Goal: Task Accomplishment & Management: Manage account settings

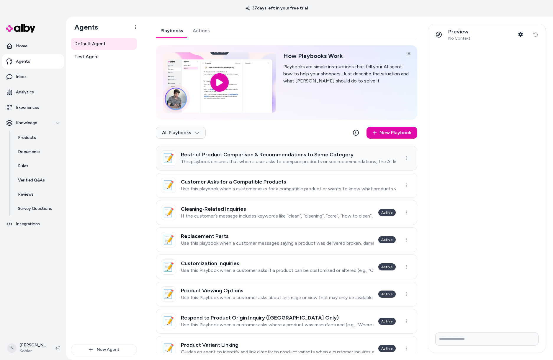
click at [297, 166] on link "📝 Restrict Product Comparison & Recommendations to Same Category This playbook …" at bounding box center [287, 158] width 262 height 25
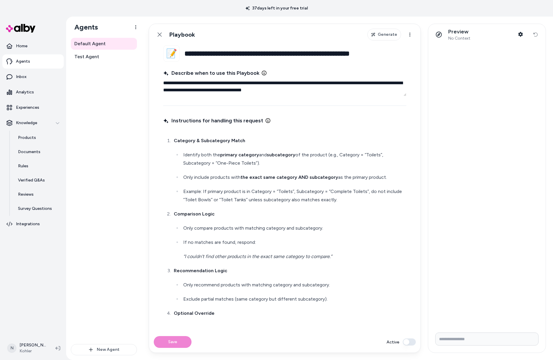
type textarea "*"
click at [158, 32] on icon at bounding box center [159, 34] width 5 height 5
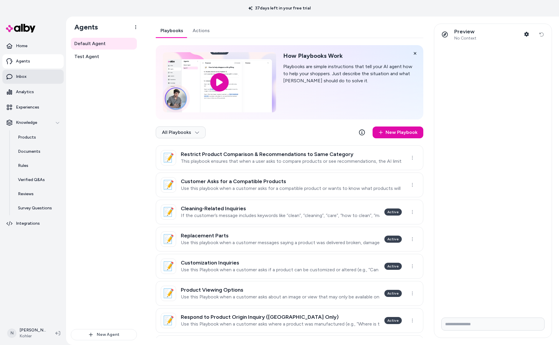
click at [15, 75] on link "Inbox" at bounding box center [32, 77] width 61 height 14
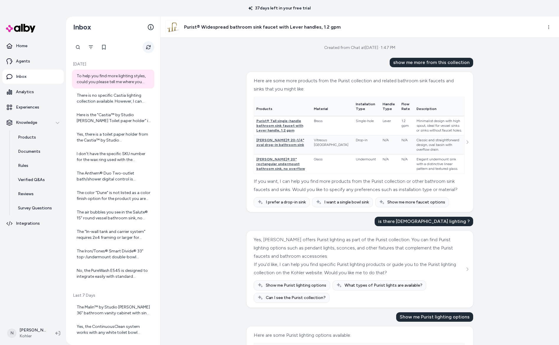
click at [153, 47] on button "Refresh" at bounding box center [149, 47] width 12 height 12
click at [105, 158] on div "I don't have the specific SKU number for the wax ring used with the Highline® T…" at bounding box center [114, 157] width 74 height 12
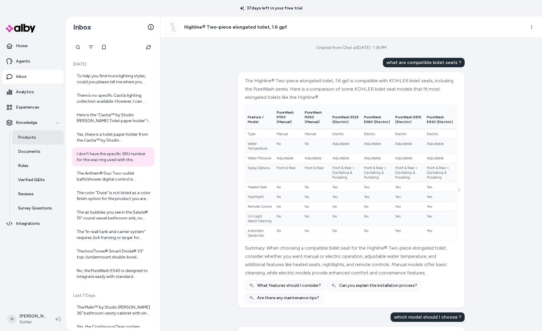
click at [37, 139] on link "Products" at bounding box center [38, 137] width 52 height 14
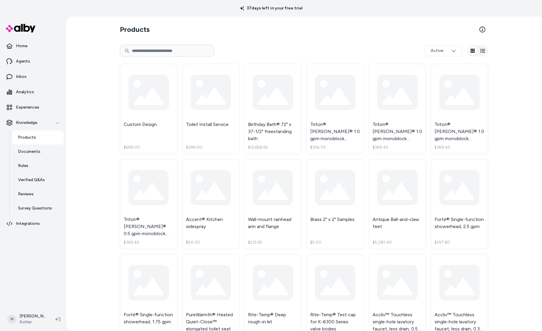
click at [164, 48] on input at bounding box center [167, 51] width 94 height 12
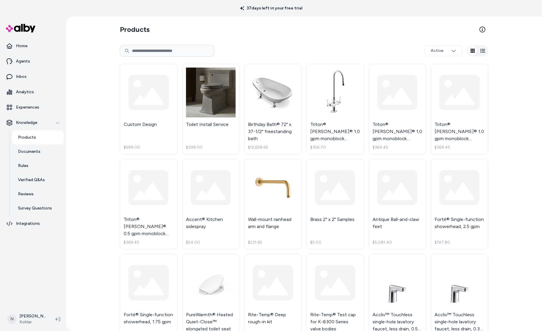
paste input "********"
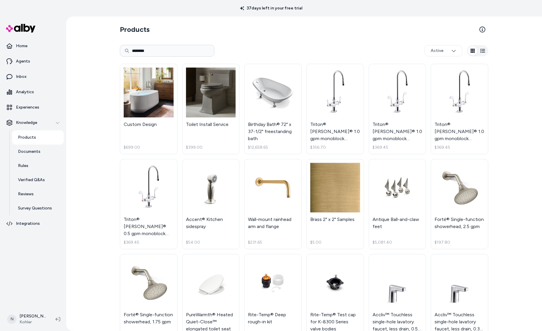
type input "********"
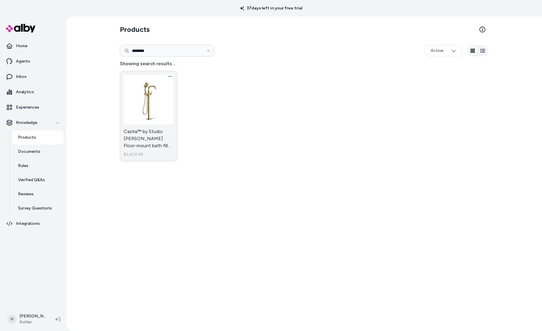
click at [142, 104] on link "Castia™ by Studio McGee Floor-mount bath filler trim with handshower $3,402.95" at bounding box center [149, 116] width 58 height 91
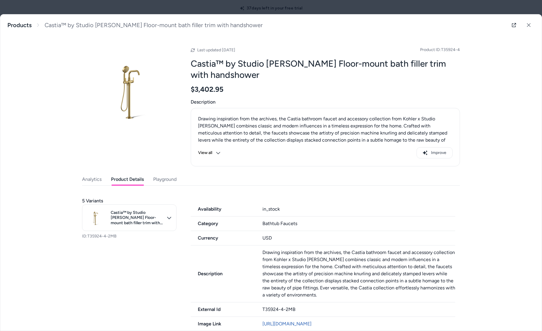
click at [128, 183] on button "Product Details" at bounding box center [127, 180] width 33 height 12
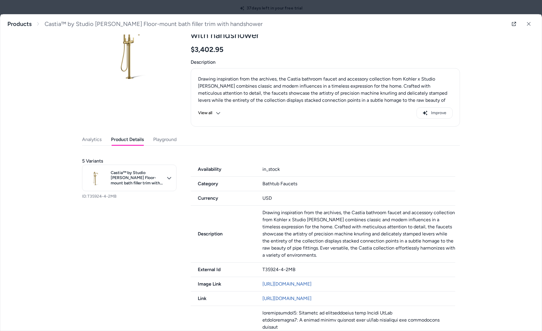
scroll to position [41, 0]
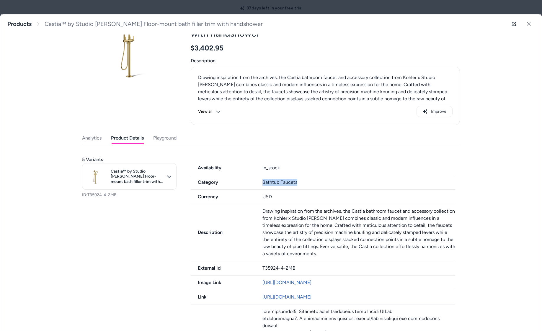
drag, startPoint x: 261, startPoint y: 180, endPoint x: 317, endPoint y: 179, distance: 56.7
click at [319, 179] on div "Category Bathtub Faucets" at bounding box center [323, 182] width 265 height 14
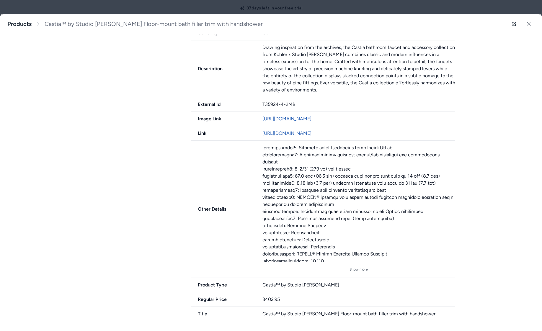
scroll to position [205, 0]
click at [353, 268] on button "Show more" at bounding box center [358, 269] width 193 height 9
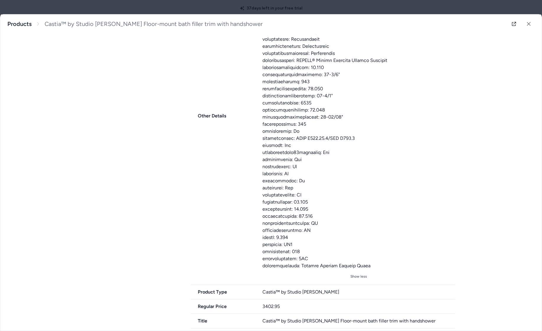
scroll to position [399, 0]
drag, startPoint x: 262, startPoint y: 282, endPoint x: 299, endPoint y: 281, distance: 37.2
click at [299, 285] on div "Product Type Castia™ by Studio McGee" at bounding box center [323, 292] width 265 height 14
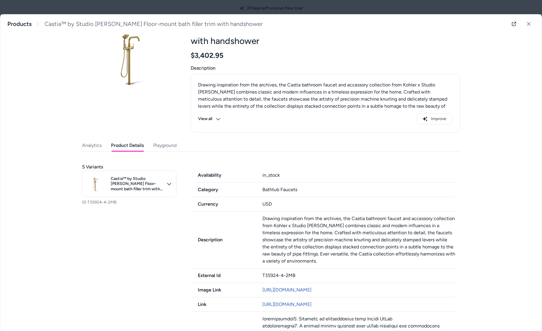
scroll to position [27, 0]
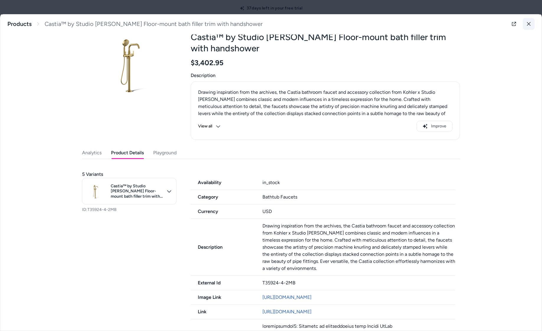
click at [529, 23] on icon at bounding box center [529, 24] width 4 height 4
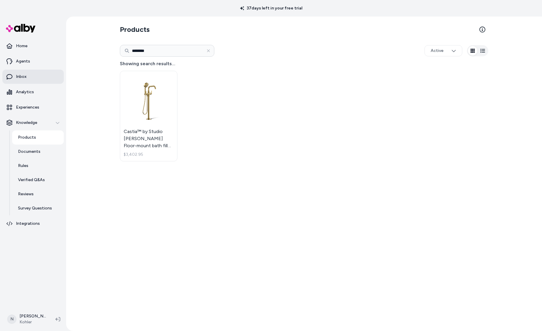
click at [31, 72] on link "Inbox" at bounding box center [32, 77] width 61 height 14
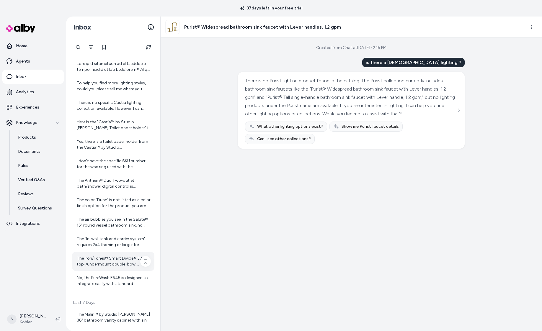
scroll to position [55, 0]
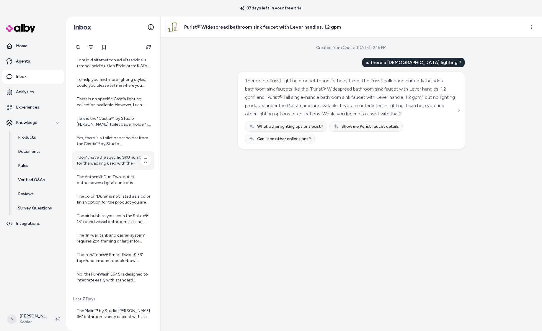
click at [108, 159] on div "I don't have the specific SKU number for the wax ring used with the Highline® T…" at bounding box center [114, 161] width 74 height 12
click at [107, 95] on div "There is no specific Castia lighting collection available. However, I can show …" at bounding box center [113, 102] width 82 height 19
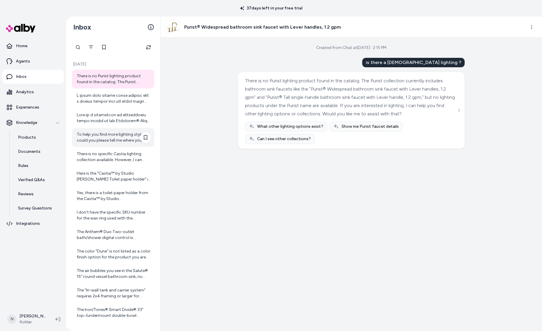
scroll to position [0, 0]
click at [105, 138] on div "To help you find more lighting styles, could you please tell me where you want …" at bounding box center [114, 138] width 74 height 12
click at [124, 136] on div "To help you find more lighting styles, could you please tell me where you want …" at bounding box center [114, 138] width 74 height 12
click at [118, 141] on div "To help you find more lighting styles, could you please tell me where you want …" at bounding box center [114, 138] width 74 height 12
click at [112, 137] on div "To help you find more lighting styles, could you please tell me where you want …" at bounding box center [114, 138] width 74 height 12
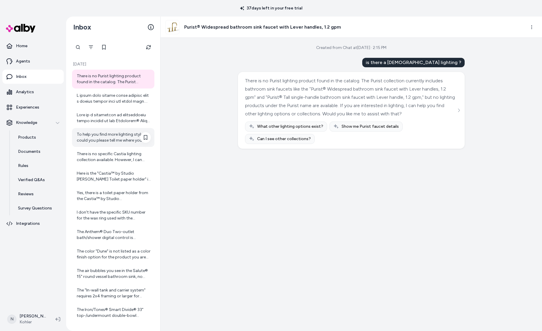
click at [112, 137] on div "To help you find more lighting styles, could you please tell me where you want …" at bounding box center [114, 138] width 74 height 12
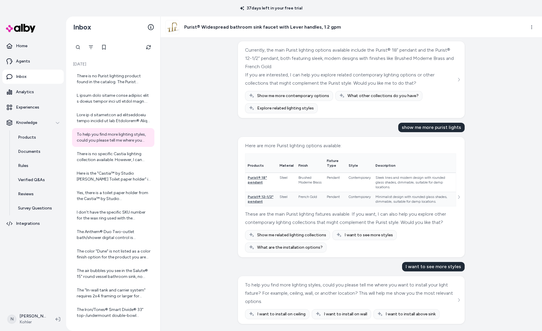
scroll to position [547, 0]
click at [538, 28] on div "Purist® Widespread bathroom sink faucet with Lever handles, 1.2 gpm" at bounding box center [351, 27] width 381 height 21
click at [534, 27] on html "37 days left in your free trial Home Agents Inbox Analytics Experiences Knowled…" at bounding box center [271, 165] width 542 height 331
click at [419, 28] on html "37 days left in your free trial Home Agents Inbox Analytics Experiences Knowled…" at bounding box center [271, 165] width 542 height 331
click at [531, 26] on icon "button" at bounding box center [531, 27] width 5 height 5
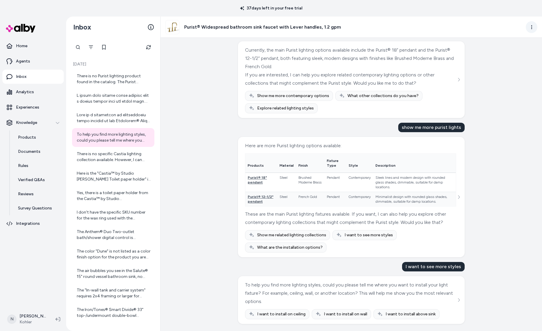
click at [529, 27] on html "37 days left in your free trial Home Agents Inbox Analytics Experiences Knowled…" at bounding box center [271, 165] width 542 height 331
click at [41, 60] on html "37 days left in your free trial Home Agents Inbox Analytics Experiences Knowled…" at bounding box center [271, 165] width 542 height 331
click at [41, 60] on link "Agents" at bounding box center [32, 61] width 61 height 14
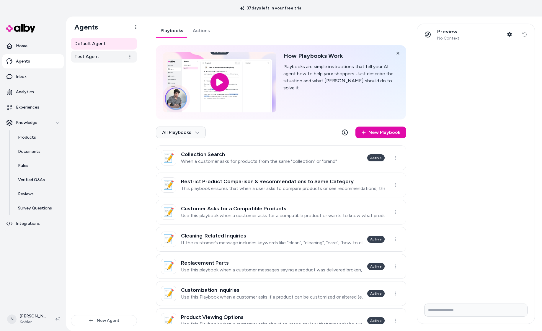
click at [96, 55] on span "Test Agent" at bounding box center [86, 56] width 25 height 7
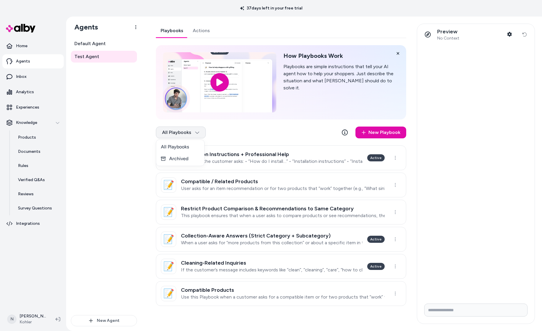
click at [202, 129] on html "37 days left in your free trial Home Agents Inbox Analytics Experiences Knowled…" at bounding box center [271, 165] width 542 height 331
click at [184, 159] on div "Archived" at bounding box center [180, 159] width 48 height 12
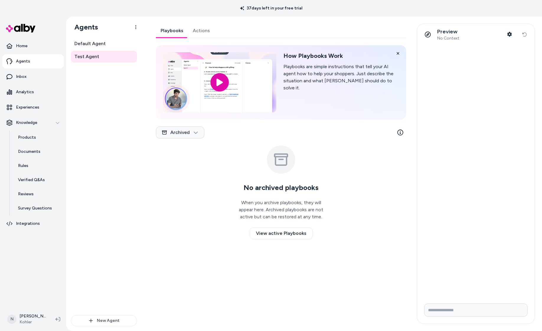
click at [198, 139] on div "Archived" at bounding box center [281, 134] width 250 height 24
click at [195, 133] on html "37 days left in your free trial Home Agents Inbox Analytics Experiences Knowled…" at bounding box center [271, 165] width 542 height 331
click at [190, 153] on div "All Playbooks" at bounding box center [180, 147] width 48 height 12
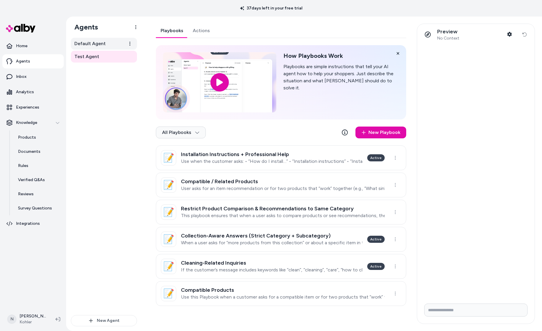
click at [101, 40] on span "Default Agent" at bounding box center [89, 43] width 31 height 7
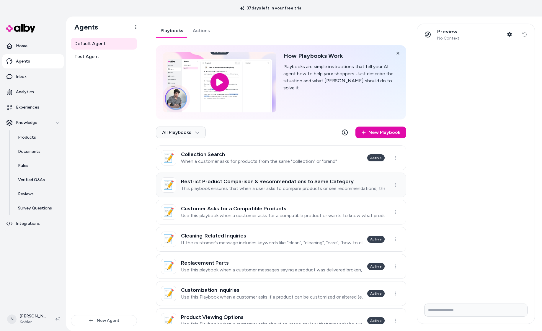
click at [208, 182] on h3 "Restrict Product Comparison & Recommendations to Same Category" at bounding box center [283, 182] width 204 height 6
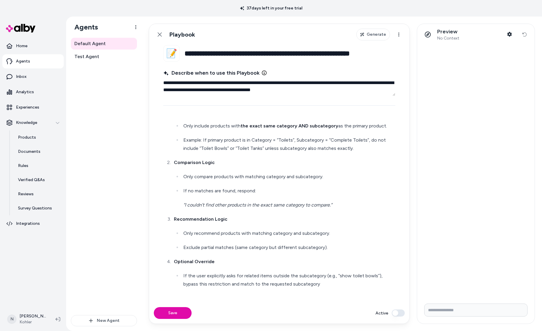
scroll to position [51, 0]
click at [159, 35] on icon at bounding box center [159, 34] width 5 height 5
click at [159, 36] on html "**********" at bounding box center [271, 165] width 542 height 331
click at [124, 113] on html "**********" at bounding box center [271, 165] width 542 height 331
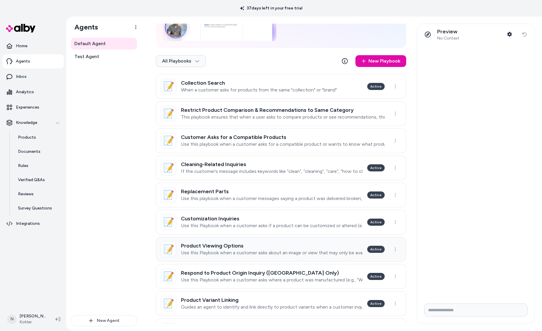
scroll to position [63, 0]
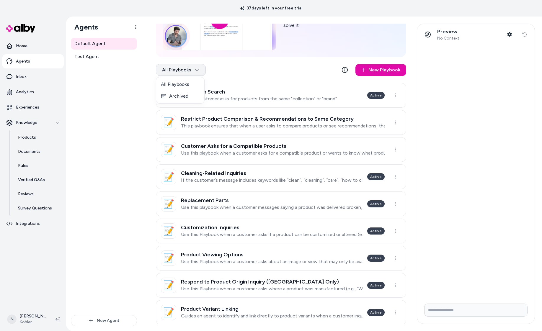
click at [196, 74] on html "37 days left in your free trial Home Agents Inbox Analytics Experiences Knowled…" at bounding box center [271, 165] width 542 height 331
click at [188, 95] on div "Archived" at bounding box center [180, 96] width 48 height 12
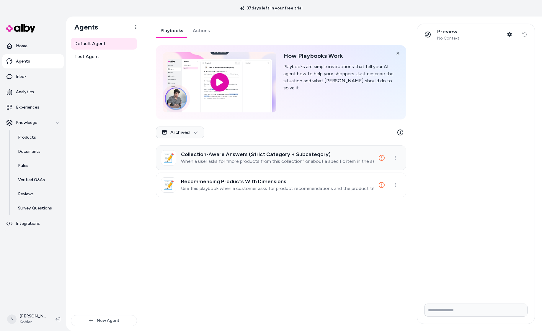
click at [247, 167] on link "📝 Collection-Aware Answers (Strict Category + Subcategory) When a user asks for…" at bounding box center [281, 158] width 250 height 25
type textarea "*"
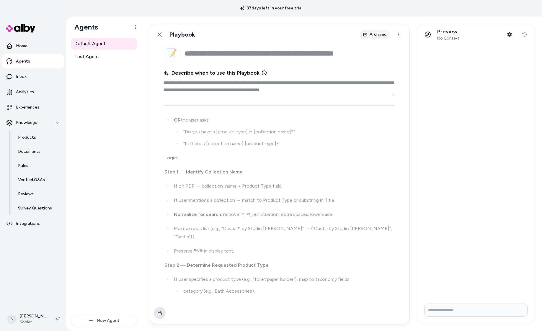
scroll to position [48, 0]
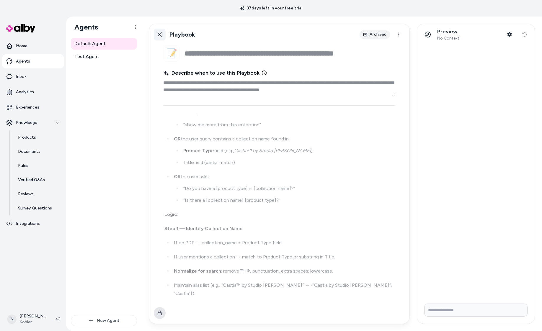
click at [156, 32] on link "Back" at bounding box center [160, 35] width 12 height 12
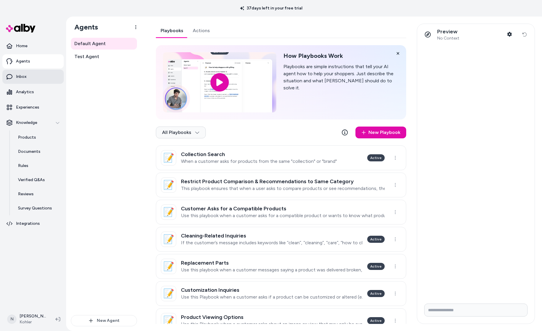
click at [13, 79] on link "Inbox" at bounding box center [32, 77] width 61 height 14
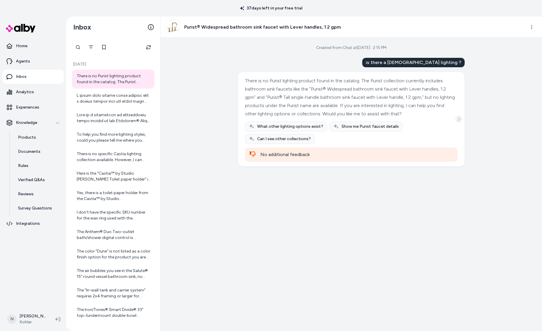
click at [460, 121] on icon "See more" at bounding box center [459, 119] width 4 height 4
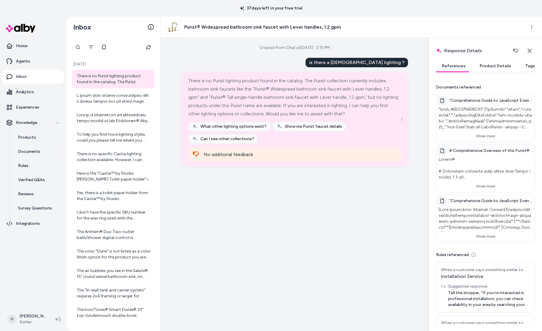
scroll to position [18, 0]
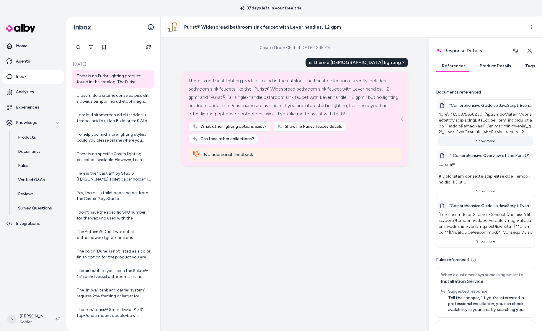
click at [480, 139] on button "Show more" at bounding box center [486, 140] width 96 height 9
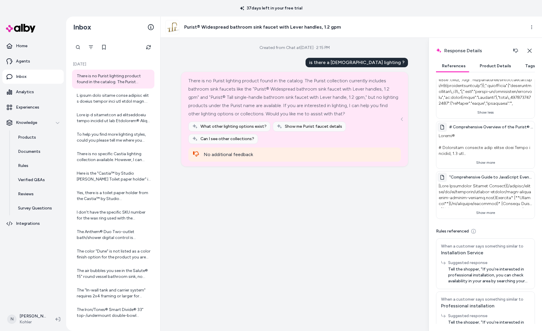
scroll to position [823, 0]
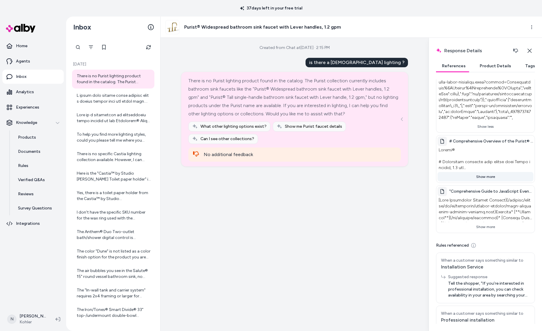
click at [480, 172] on button "Show more" at bounding box center [486, 176] width 96 height 9
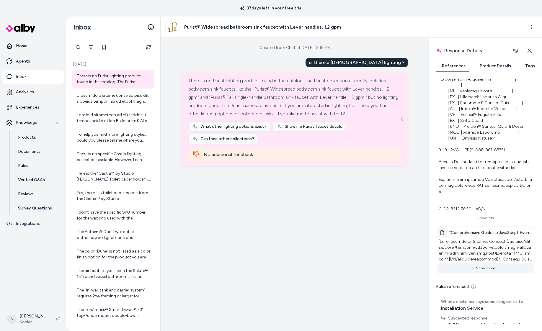
scroll to position [1228, 0]
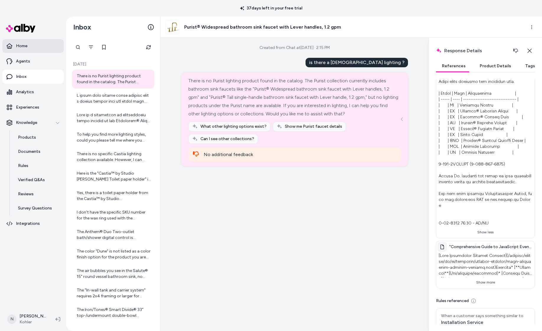
click at [31, 50] on link "Home" at bounding box center [32, 46] width 61 height 14
